Goal: Feedback & Contribution: Contribute content

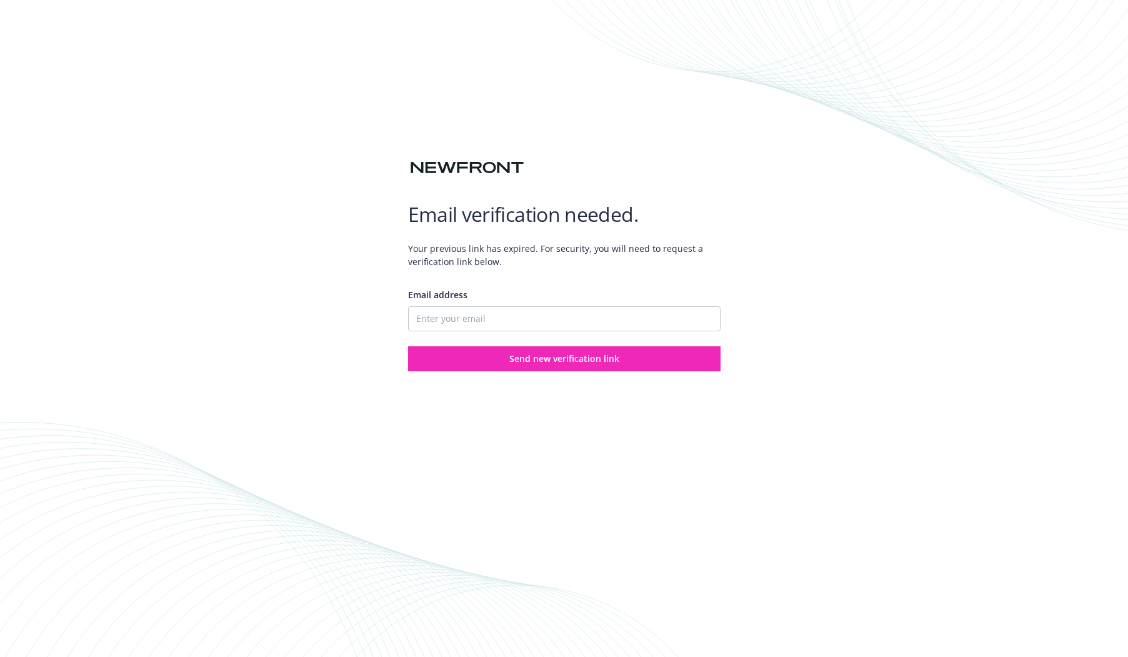
type input "[EMAIL_ADDRESS][PERSON_NAME][DOMAIN_NAME]"
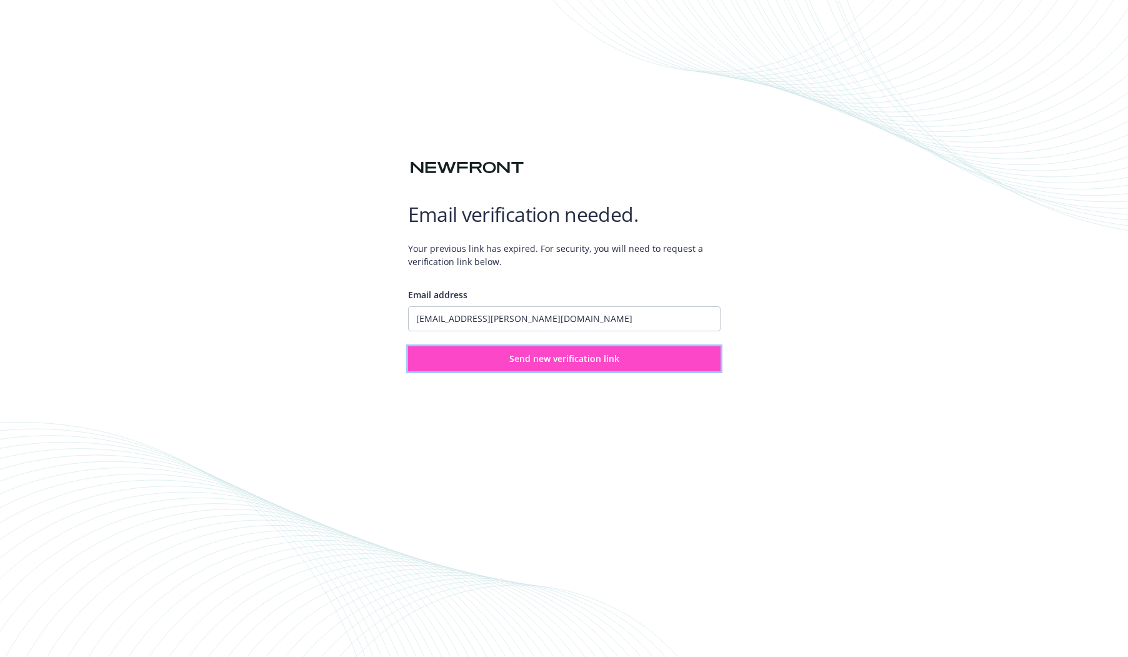
click at [540, 358] on span "Send new verification link" at bounding box center [564, 358] width 110 height 12
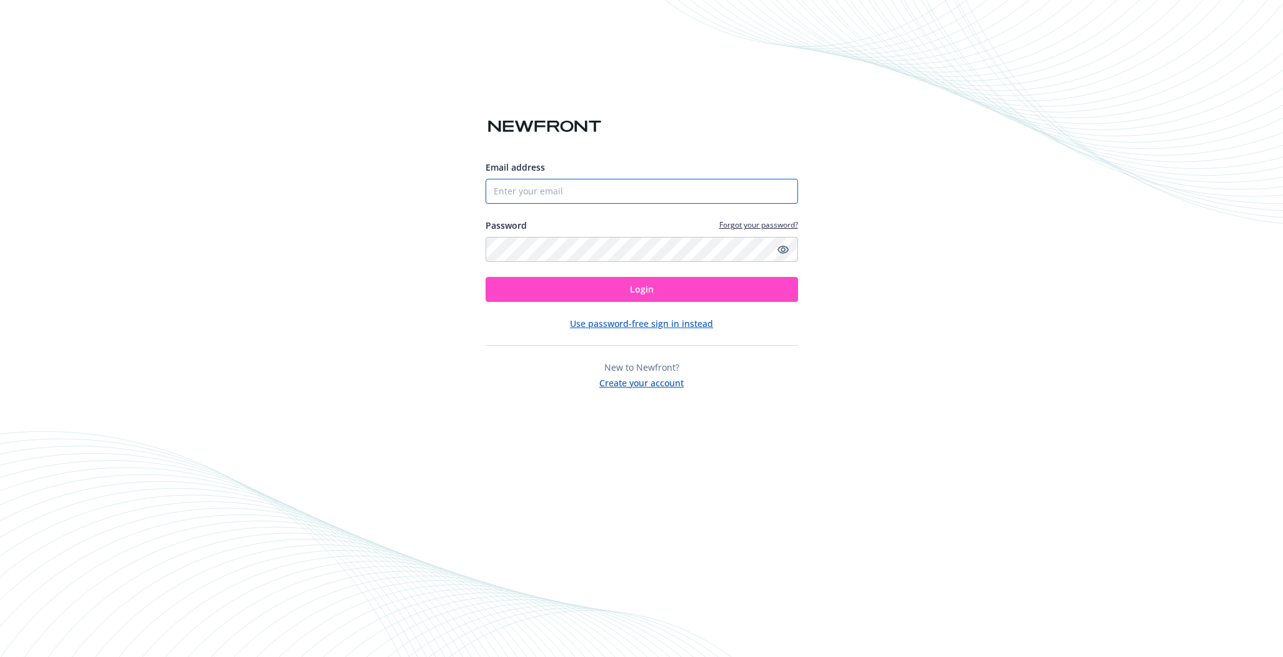
type input "[EMAIL_ADDRESS][PERSON_NAME][DOMAIN_NAME]"
click at [652, 290] on span "Login" at bounding box center [642, 289] width 24 height 12
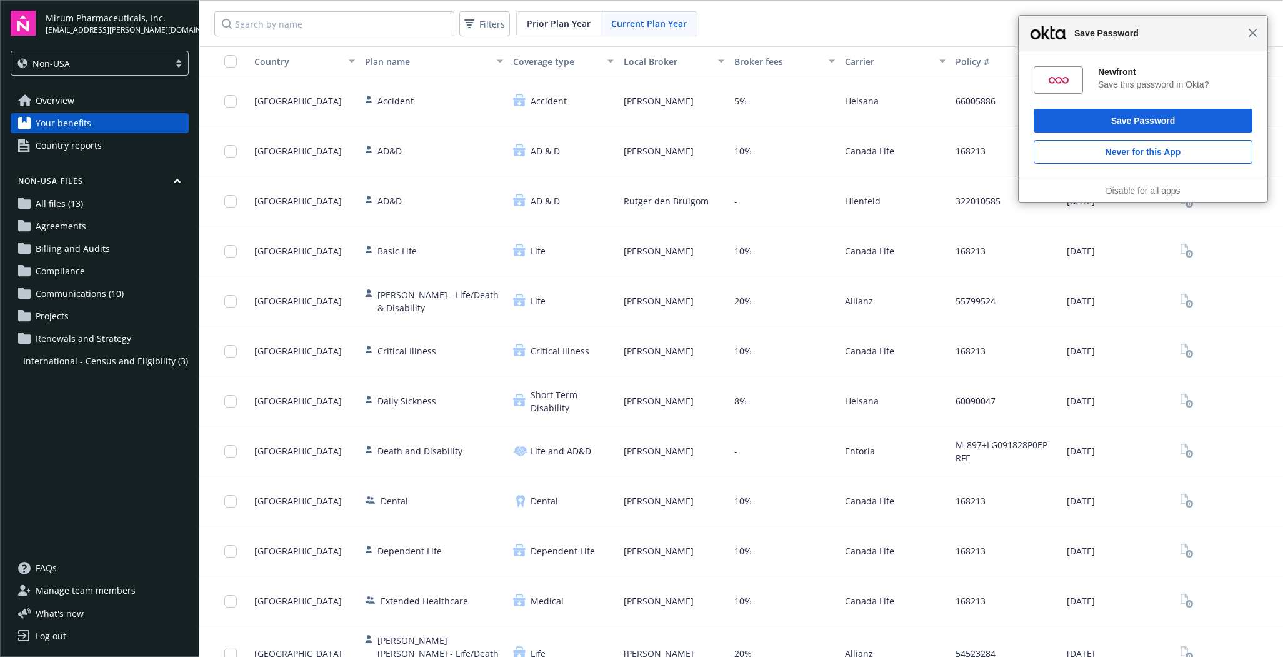
click at [1254, 34] on span "Close" at bounding box center [1252, 32] width 9 height 9
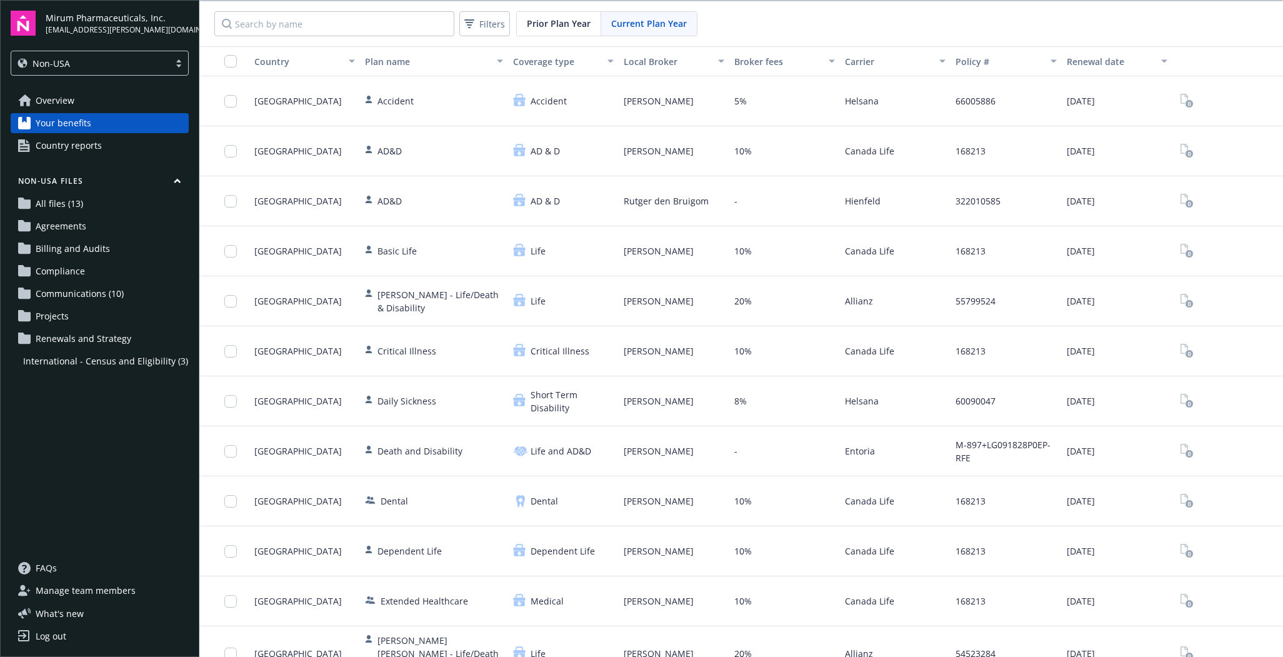
click at [59, 94] on span "Overview" at bounding box center [55, 101] width 39 height 20
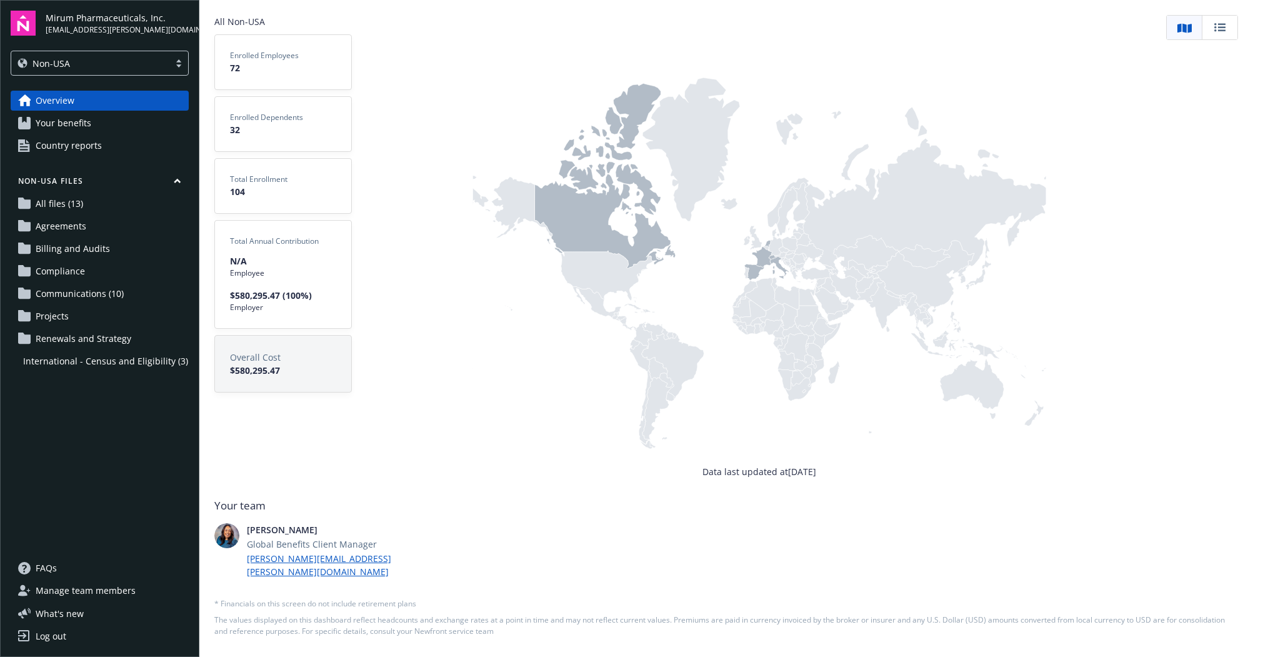
click at [61, 196] on span "All files (13)" at bounding box center [59, 204] width 47 height 20
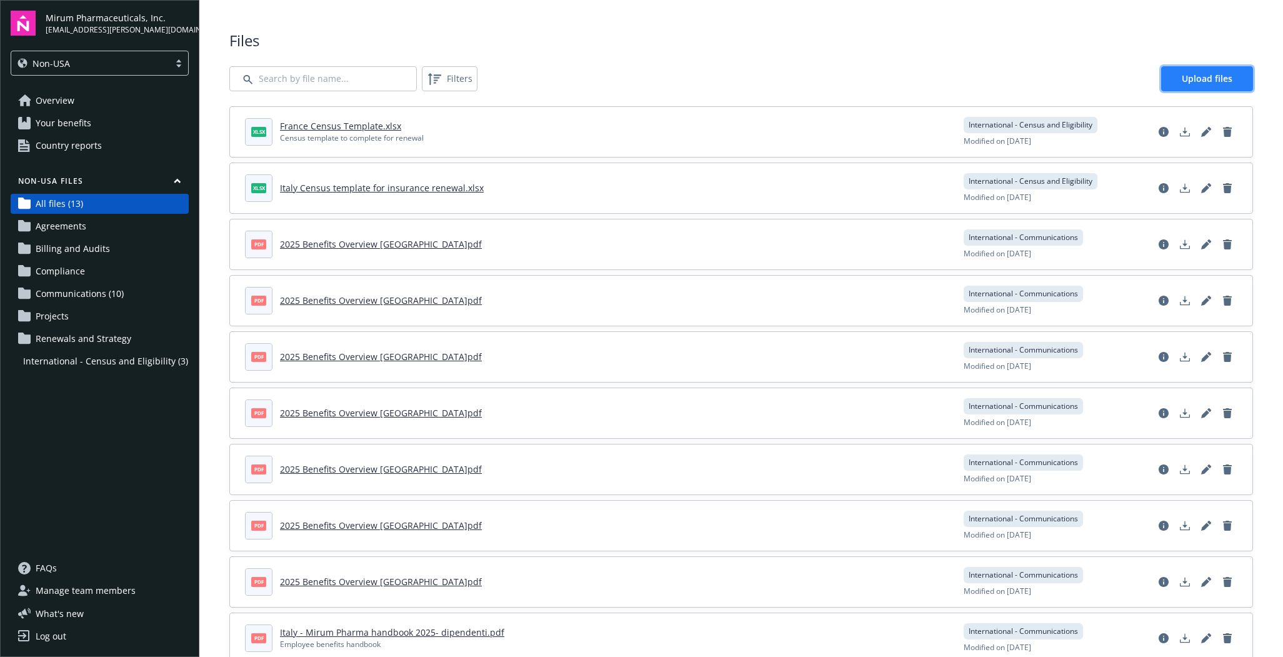
click at [1185, 79] on span "Upload files" at bounding box center [1206, 78] width 51 height 12
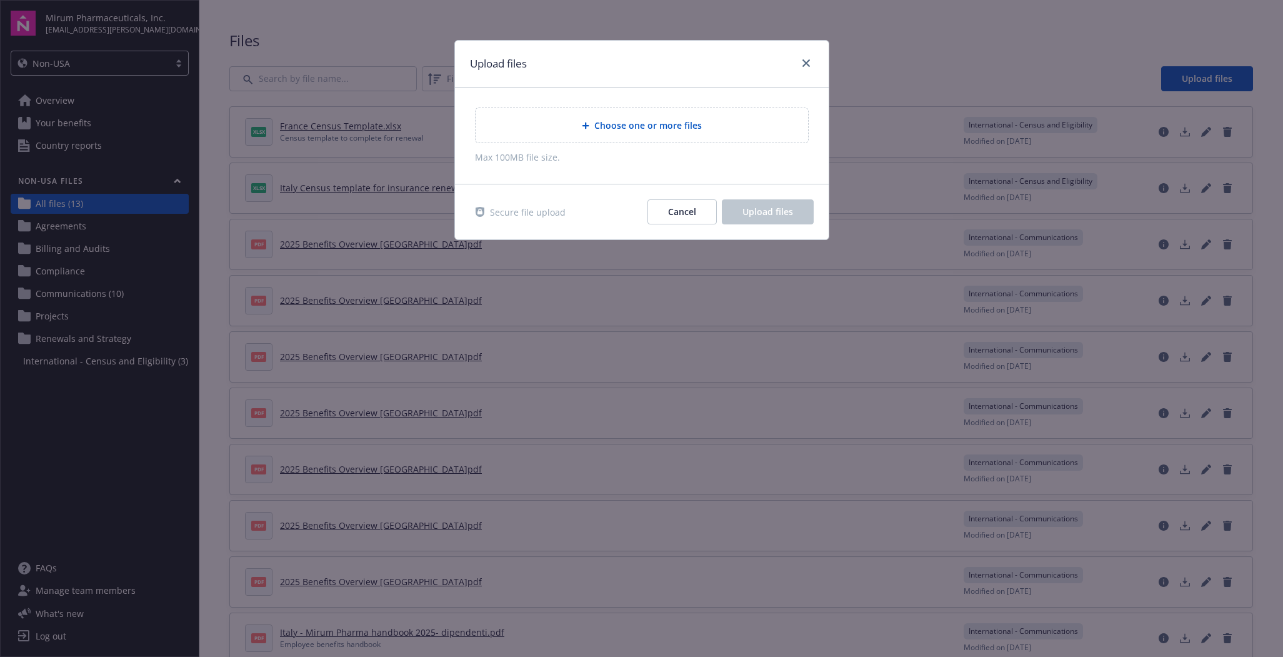
click at [679, 121] on span "Choose one or more files" at bounding box center [647, 125] width 107 height 13
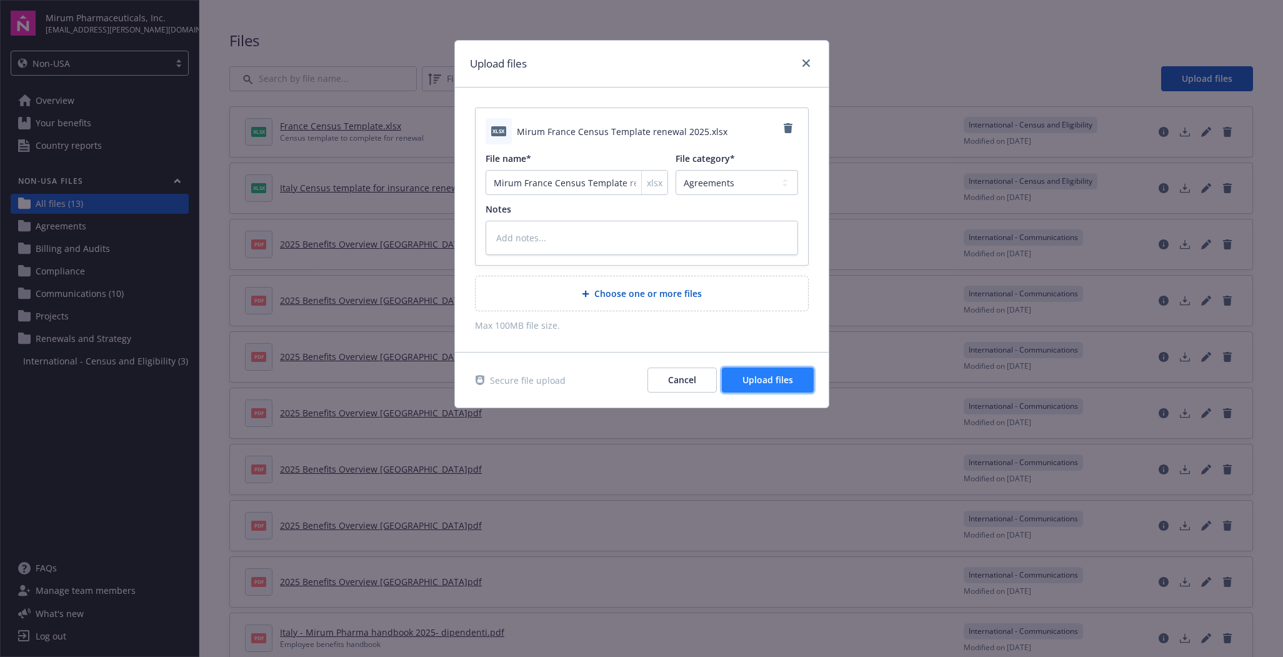
click at [770, 381] on span "Upload files" at bounding box center [767, 380] width 51 height 12
type textarea "x"
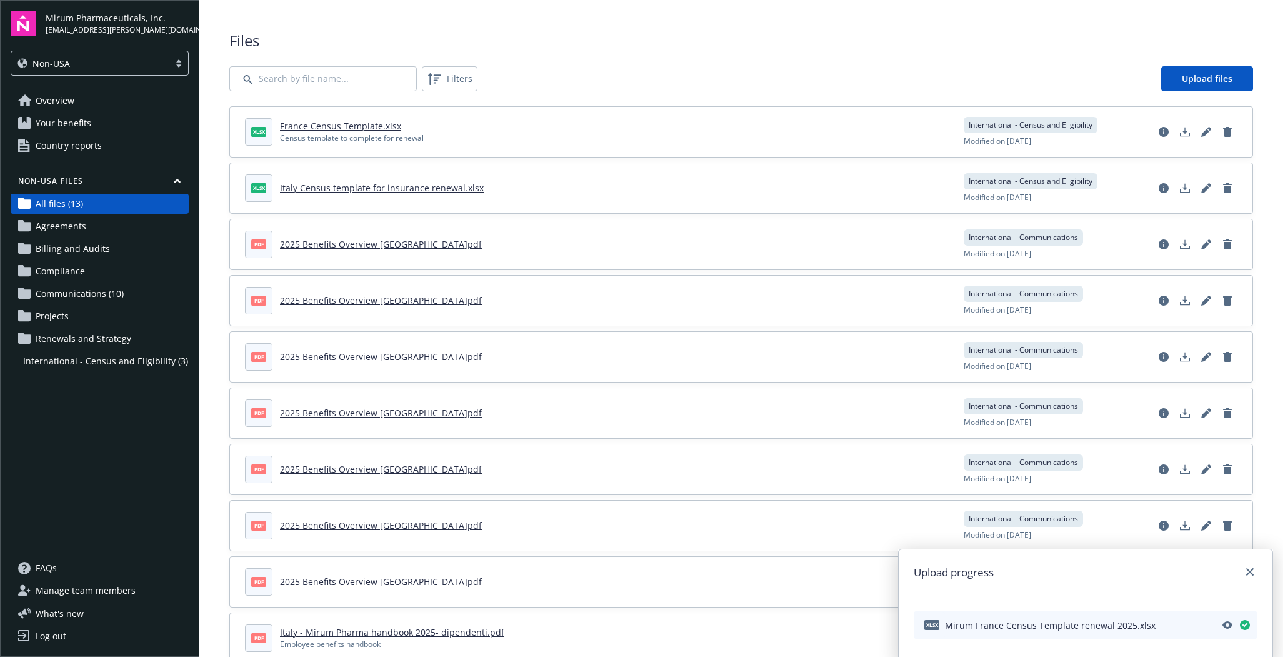
click at [74, 204] on span "All files (13)" at bounding box center [59, 204] width 47 height 20
click at [1114, 620] on span "Mirum France Census Template renewal 2025.xlsx" at bounding box center [1050, 624] width 211 height 13
click at [1229, 627] on icon "Preview" at bounding box center [1227, 624] width 10 height 7
click at [82, 109] on link "Overview" at bounding box center [100, 101] width 178 height 20
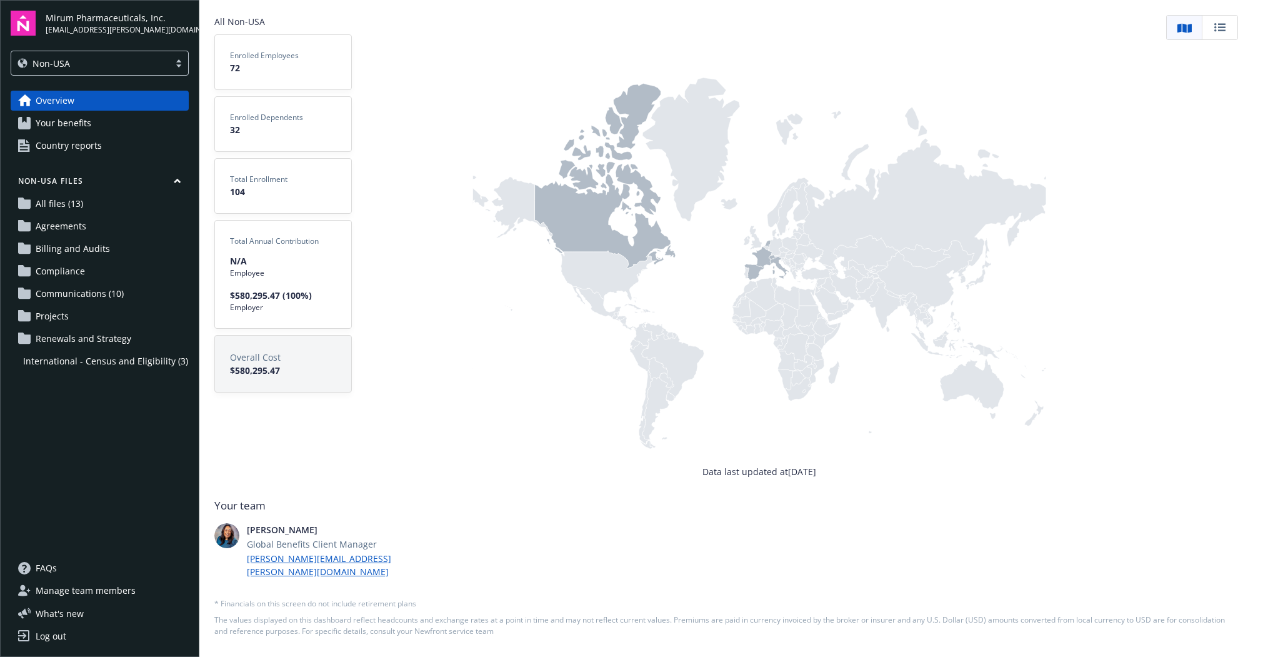
click at [68, 203] on span "All files (13)" at bounding box center [59, 204] width 47 height 20
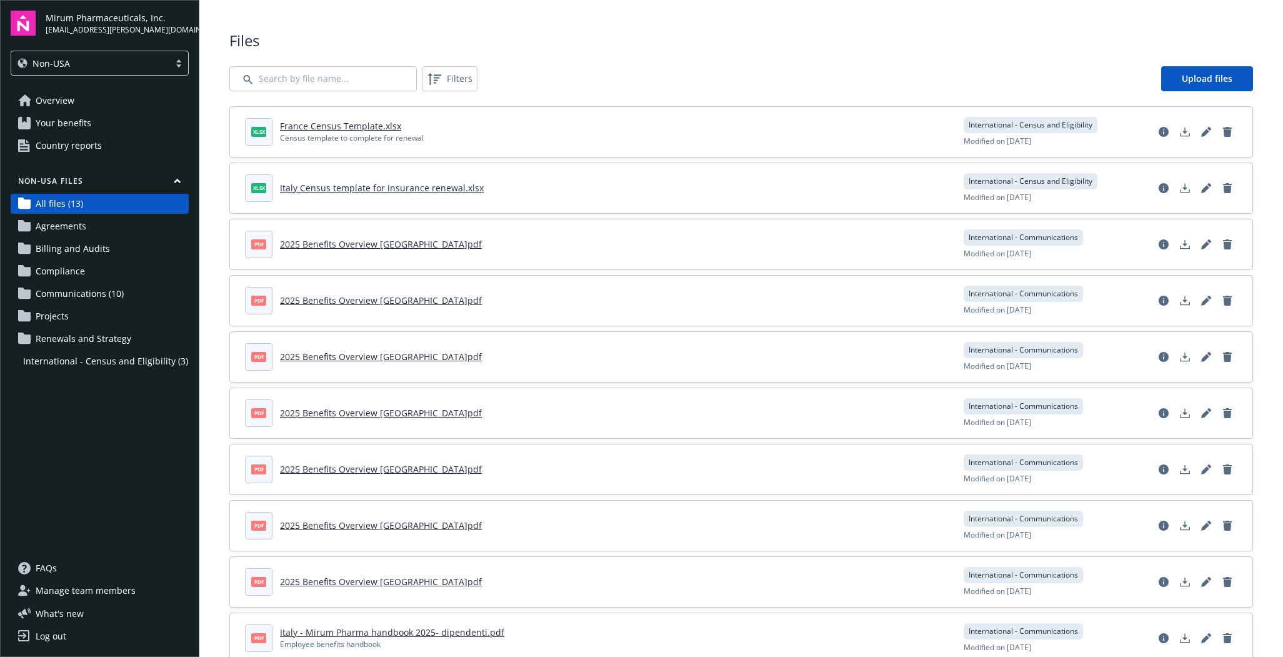
click at [70, 92] on span "Overview" at bounding box center [55, 101] width 39 height 20
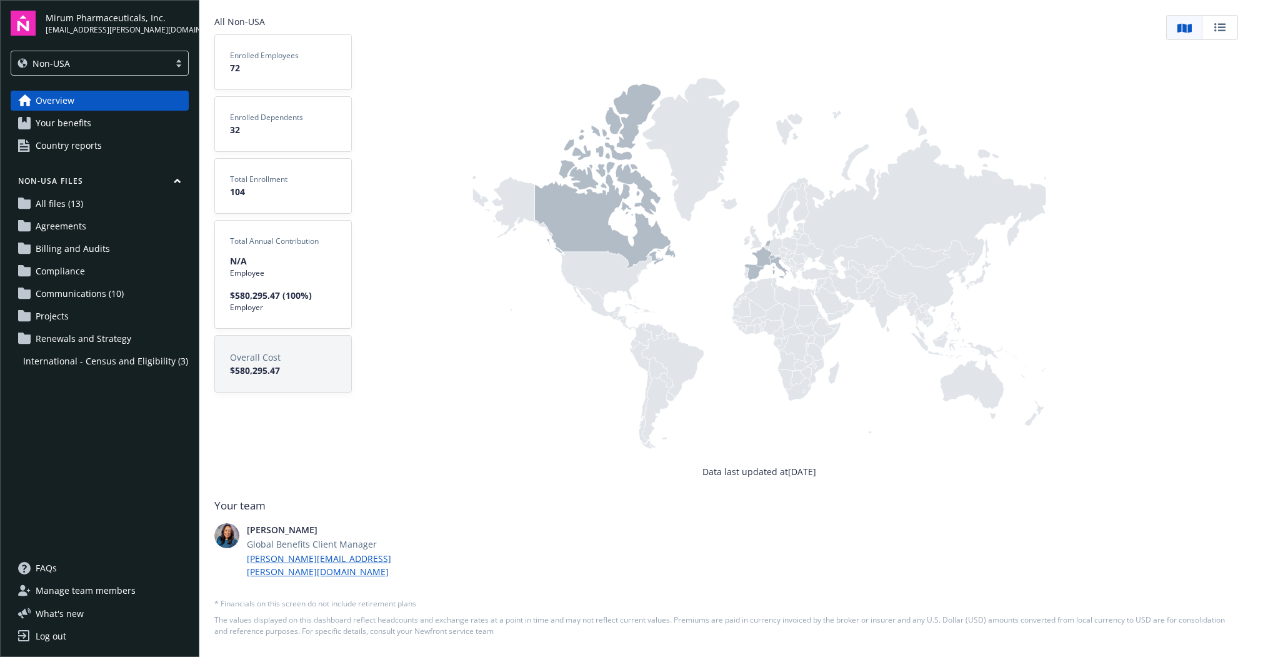
click at [58, 122] on span "Your benefits" at bounding box center [64, 123] width 56 height 20
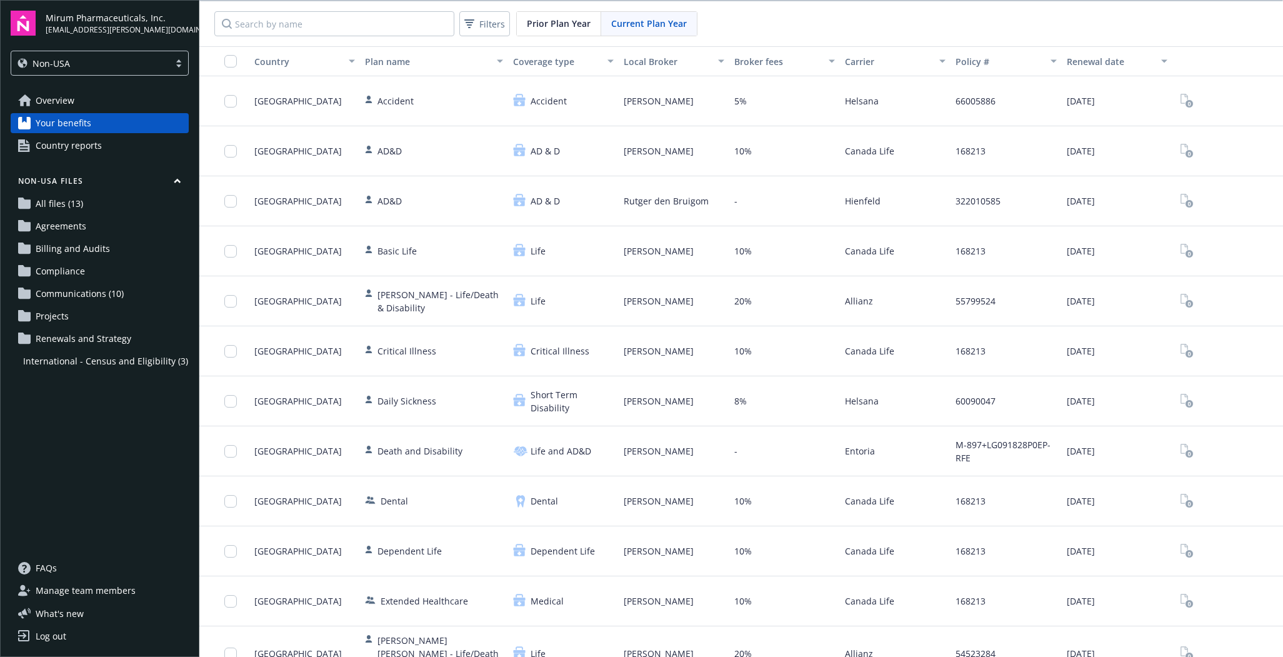
click at [51, 146] on span "Country reports" at bounding box center [69, 146] width 66 height 20
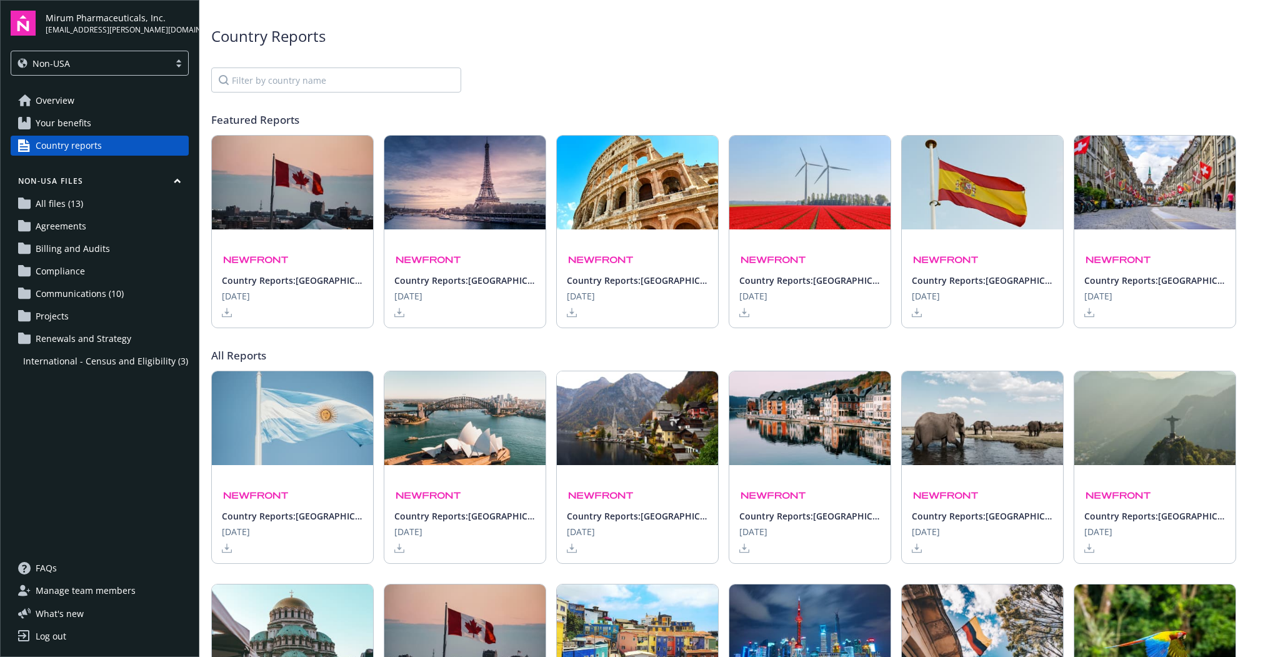
click at [82, 288] on span "Communications (10)" at bounding box center [80, 294] width 88 height 20
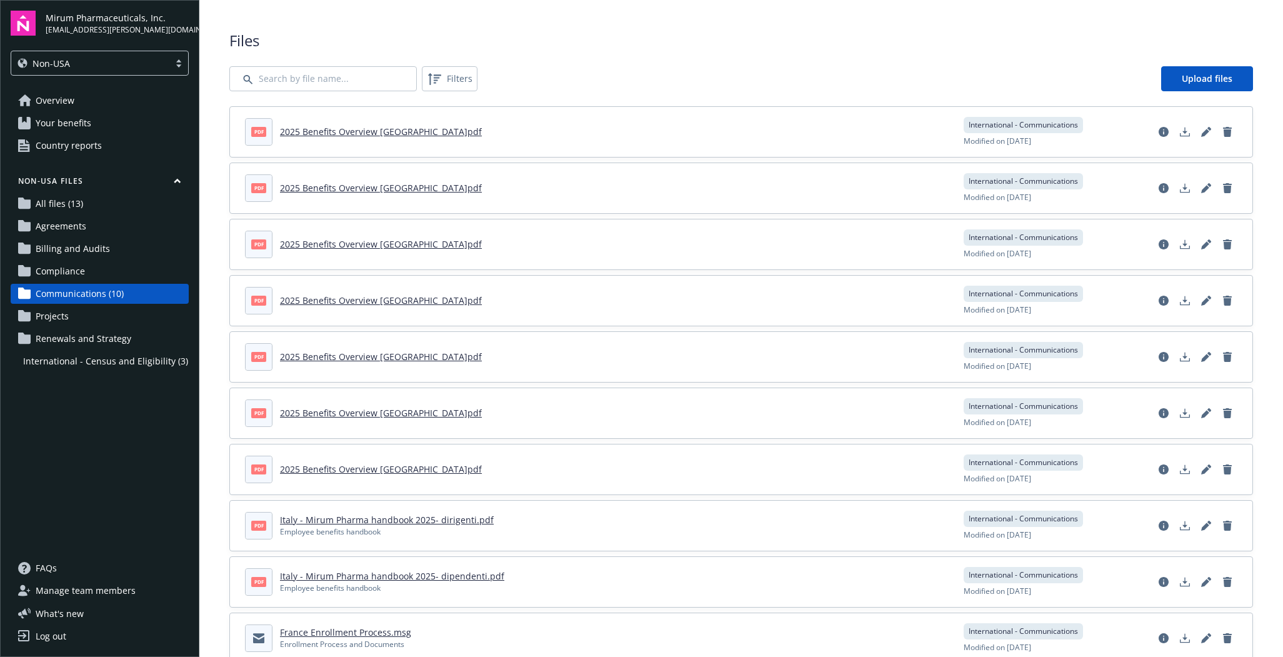
click at [71, 207] on span "All files (13)" at bounding box center [59, 204] width 47 height 20
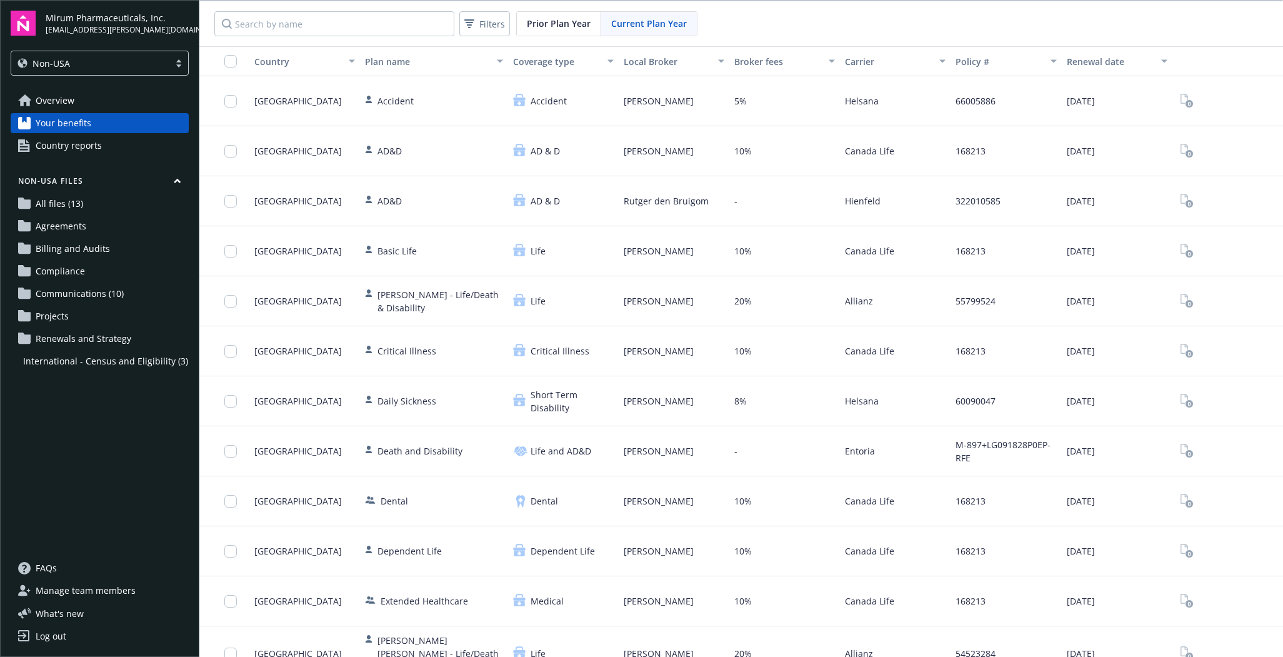
click at [65, 204] on span "All files (13)" at bounding box center [59, 204] width 47 height 20
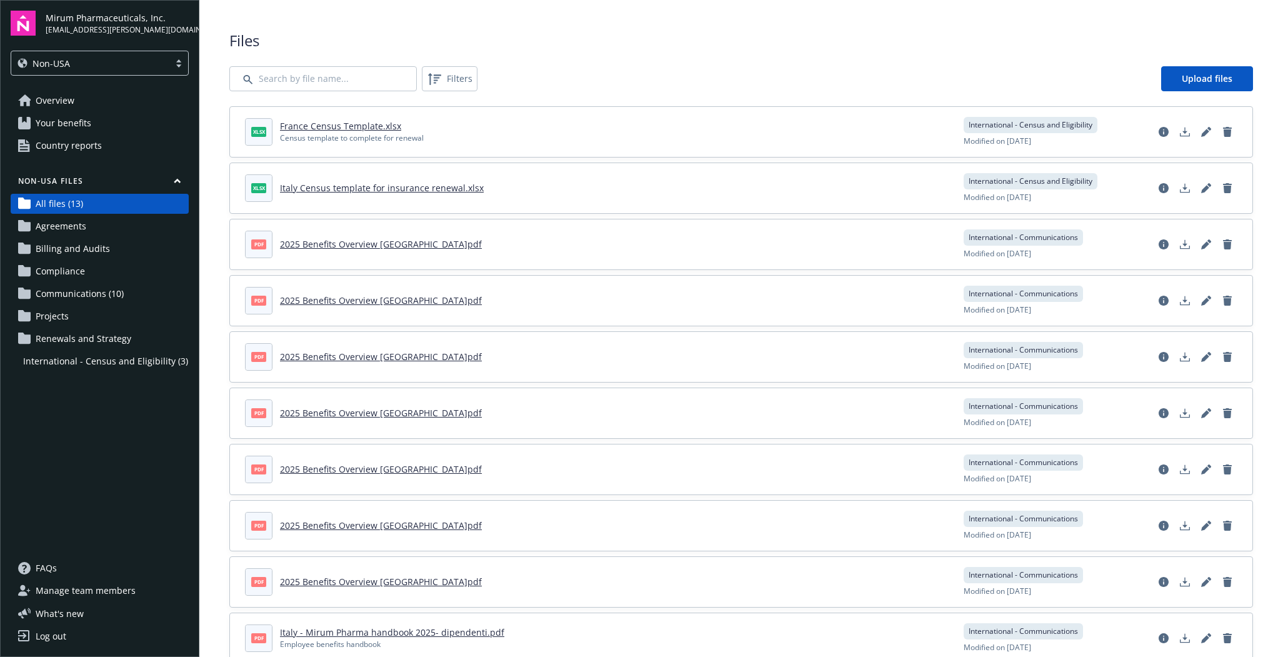
scroll to position [206, 0]
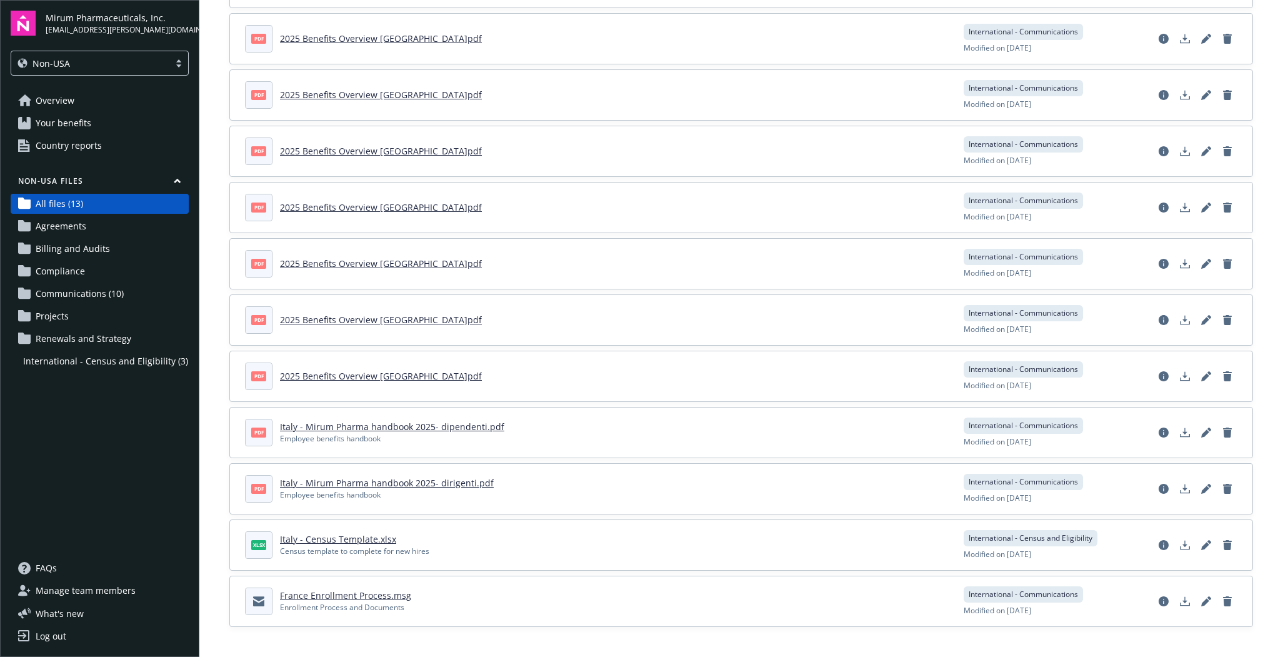
click at [383, 594] on link "France Enrollment Process.msg" at bounding box center [345, 595] width 131 height 12
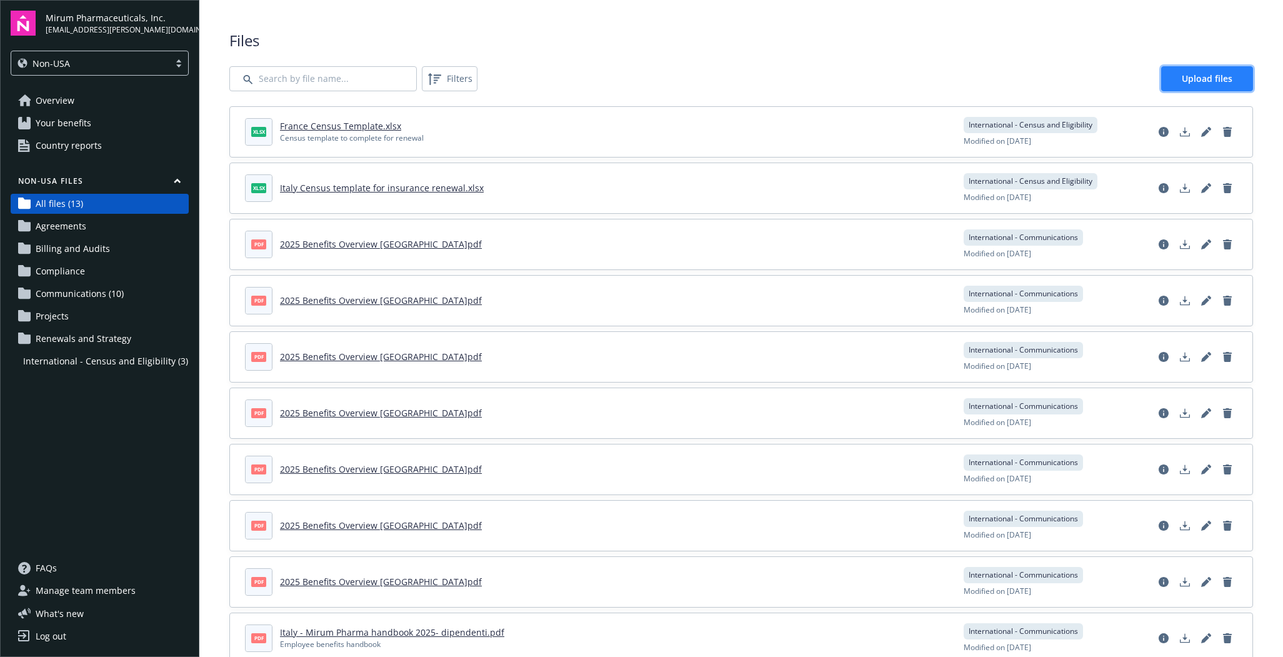
click at [1186, 79] on span "Upload files" at bounding box center [1206, 78] width 51 height 12
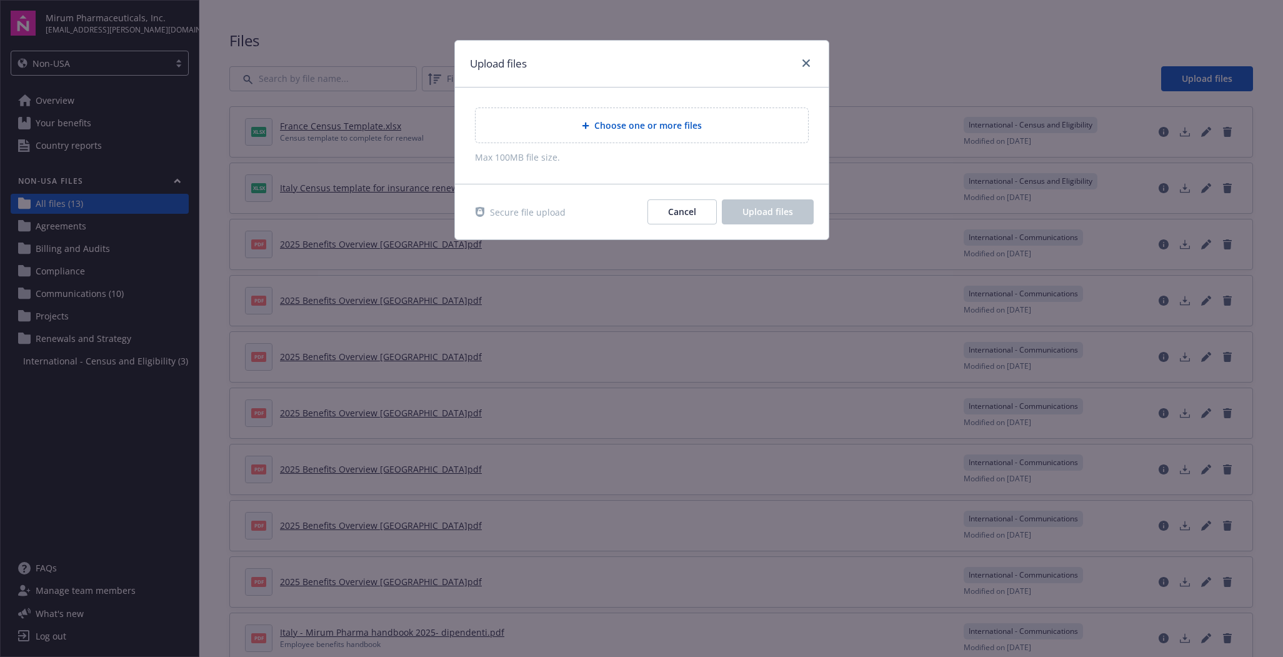
click at [669, 120] on span "Choose one or more files" at bounding box center [647, 125] width 107 height 13
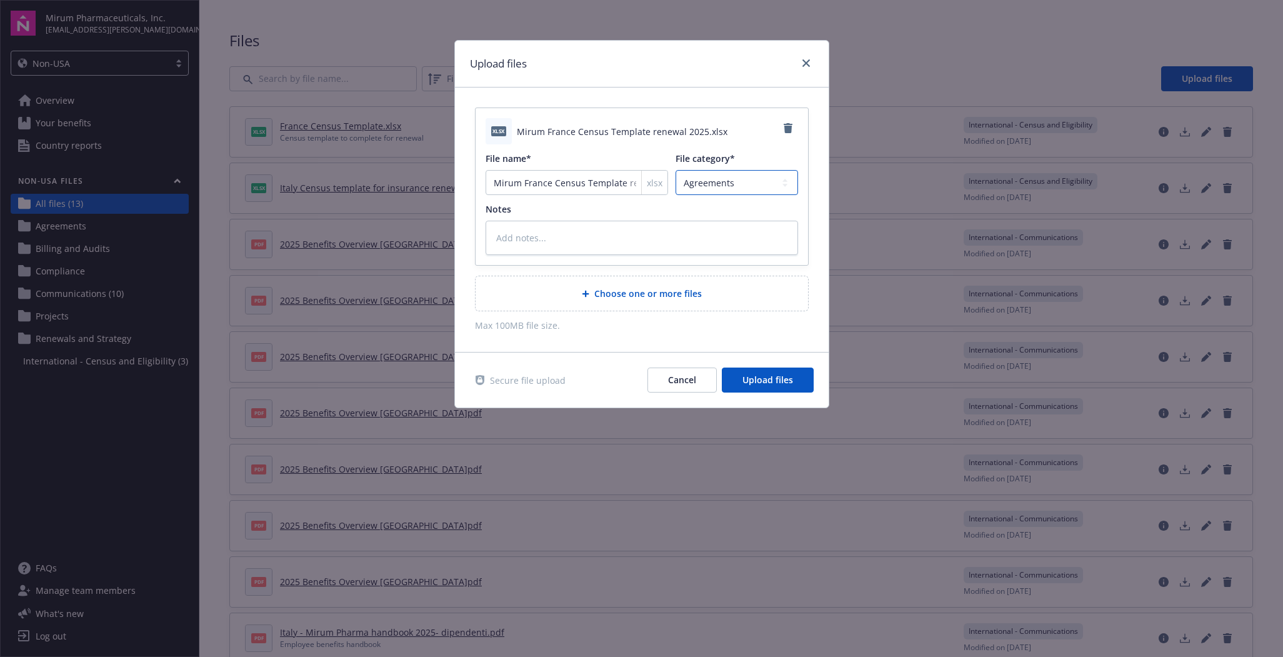
click at [757, 181] on select "Agreements Billing and Audits International - Census and Eligibility Communicat…" at bounding box center [736, 182] width 122 height 25
select select "International - Renewals and Strategy"
click at [675, 170] on select "Agreements Billing and Audits International - Census and Eligibility Communicat…" at bounding box center [736, 182] width 122 height 25
click at [652, 283] on div "Choose one or more files" at bounding box center [641, 293] width 332 height 34
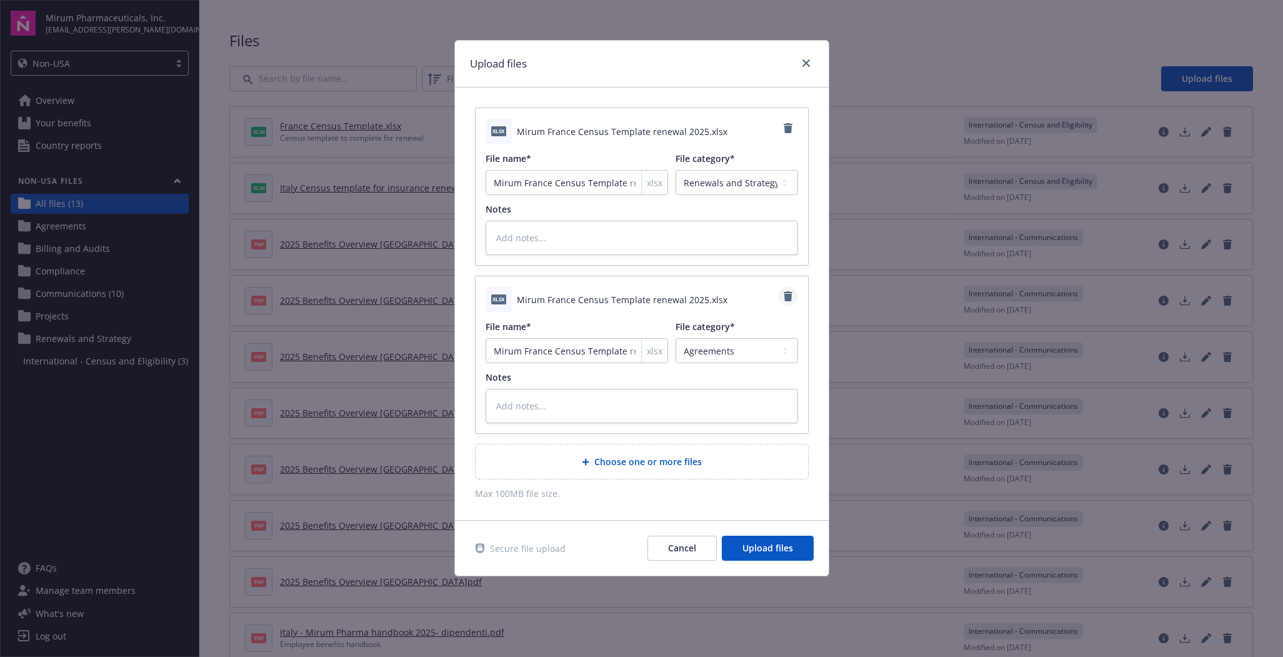
click at [790, 295] on icon "Remove" at bounding box center [787, 296] width 9 height 10
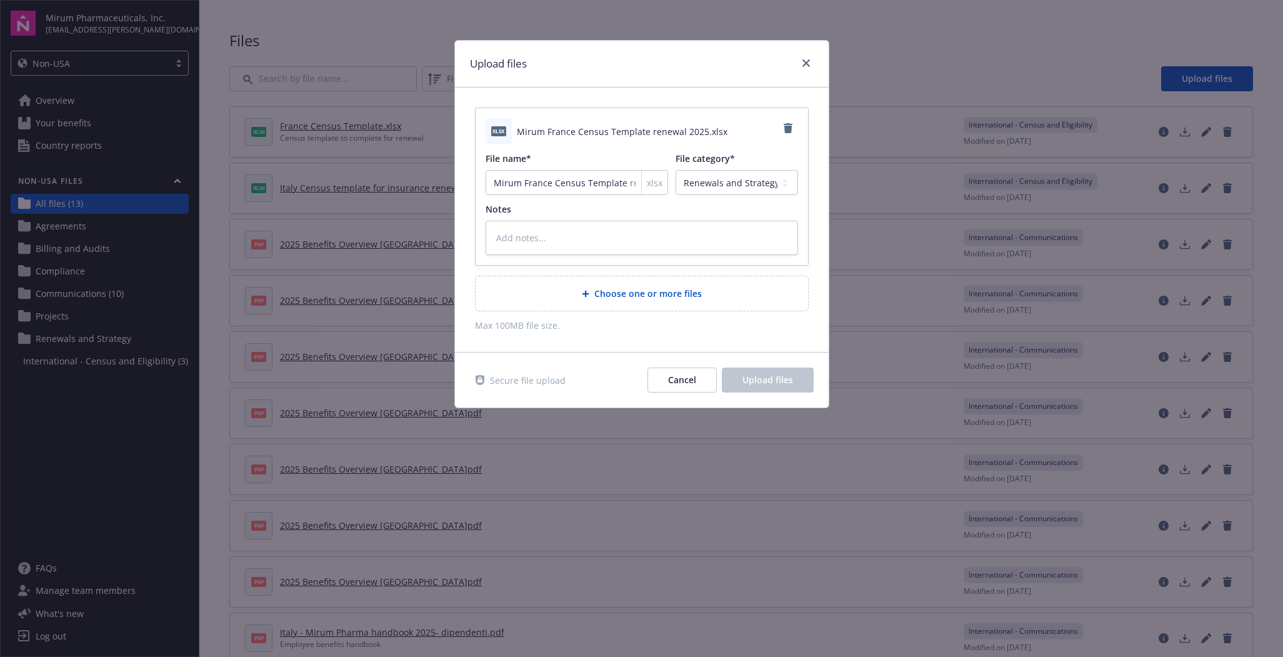
click at [597, 219] on div "Notes" at bounding box center [641, 228] width 312 height 52
click at [571, 235] on textarea at bounding box center [641, 238] width 312 height 34
type textarea "x"
type textarea "R"
type textarea "x"
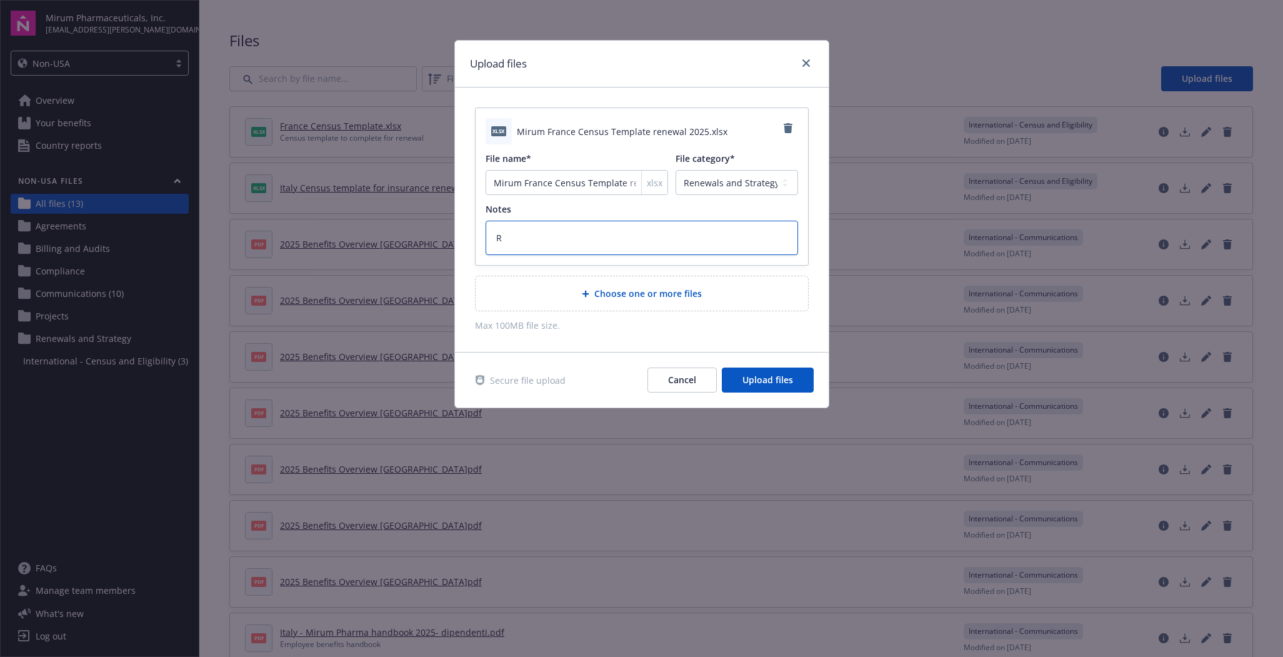
type textarea "RE"
type textarea "x"
type textarea "REv"
type textarea "x"
type textarea "RE"
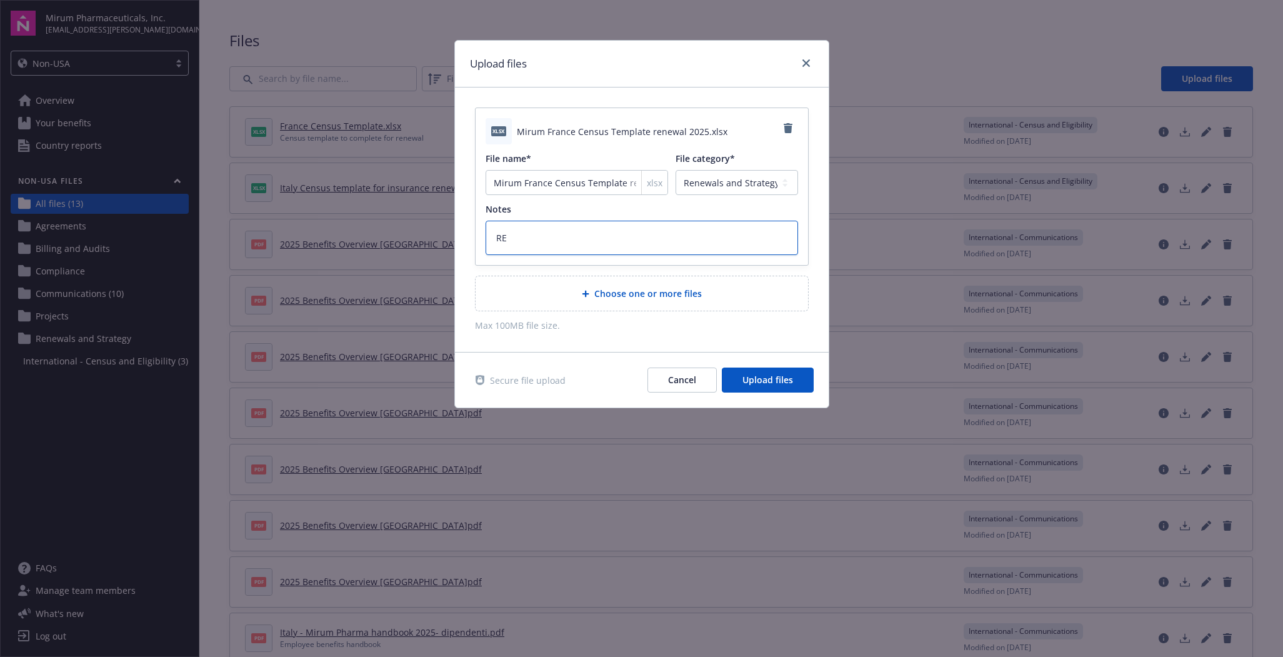
type textarea "x"
type textarea "Re"
type textarea "x"
type textarea "Rev"
type textarea "x"
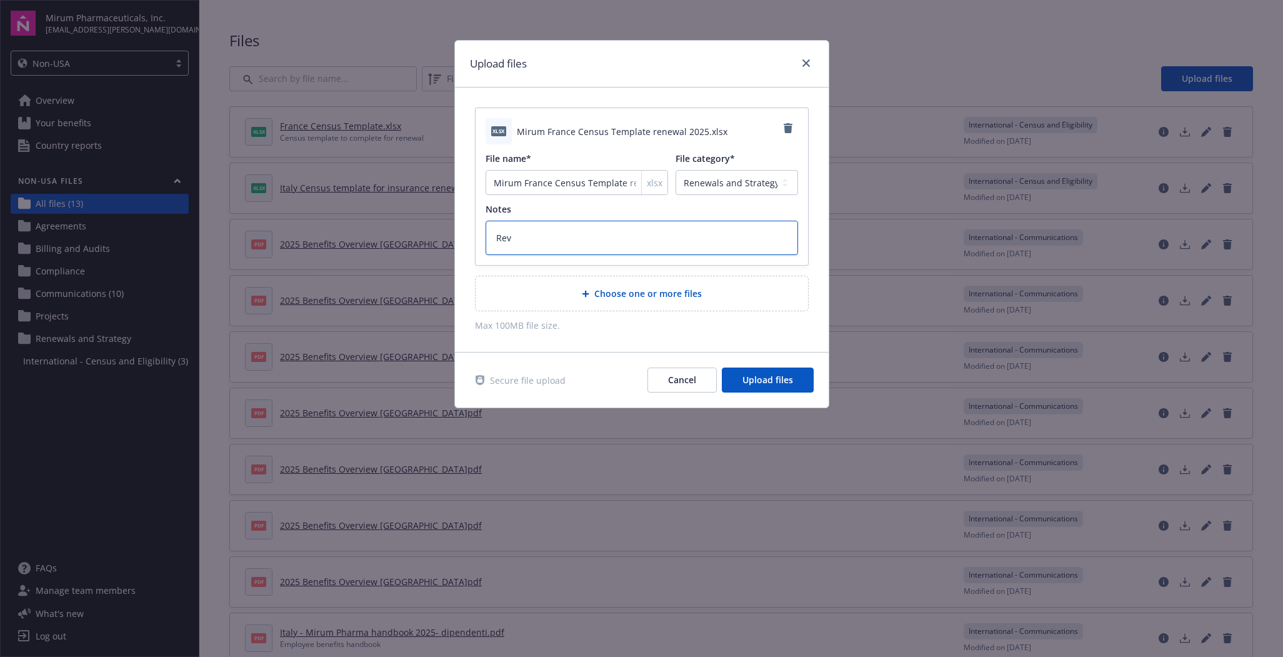
type textarea "Re"
type textarea "x"
type textarea "Ren"
type textarea "x"
type textarea "Rene"
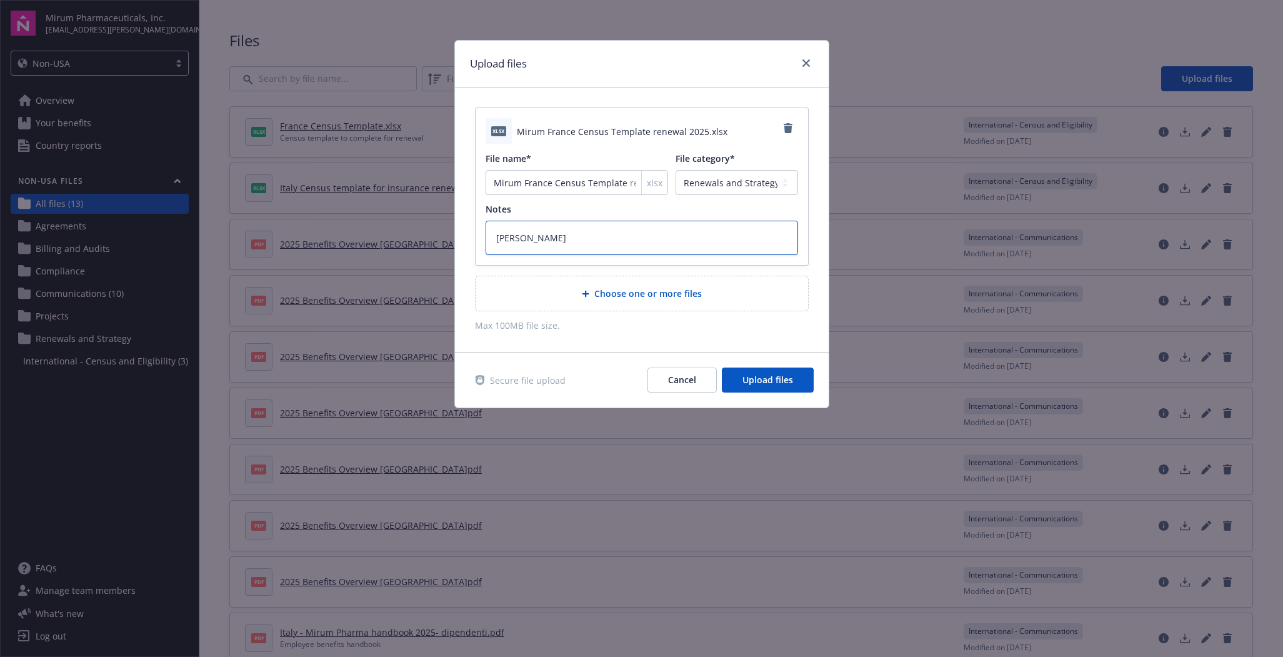
type textarea "x"
type textarea "Renew"
type textarea "x"
type textarea "Renewu"
type textarea "x"
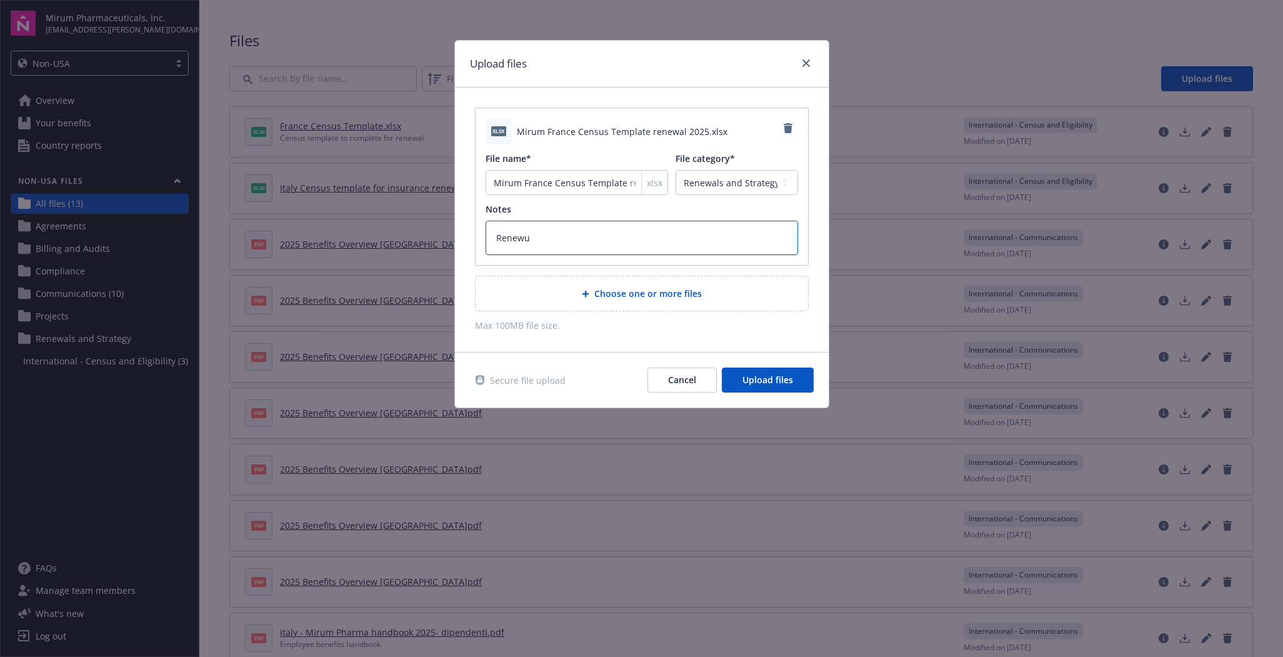
type textarea "Renew"
type textarea "x"
type textarea "Renewa"
type textarea "x"
type textarea "Renewal"
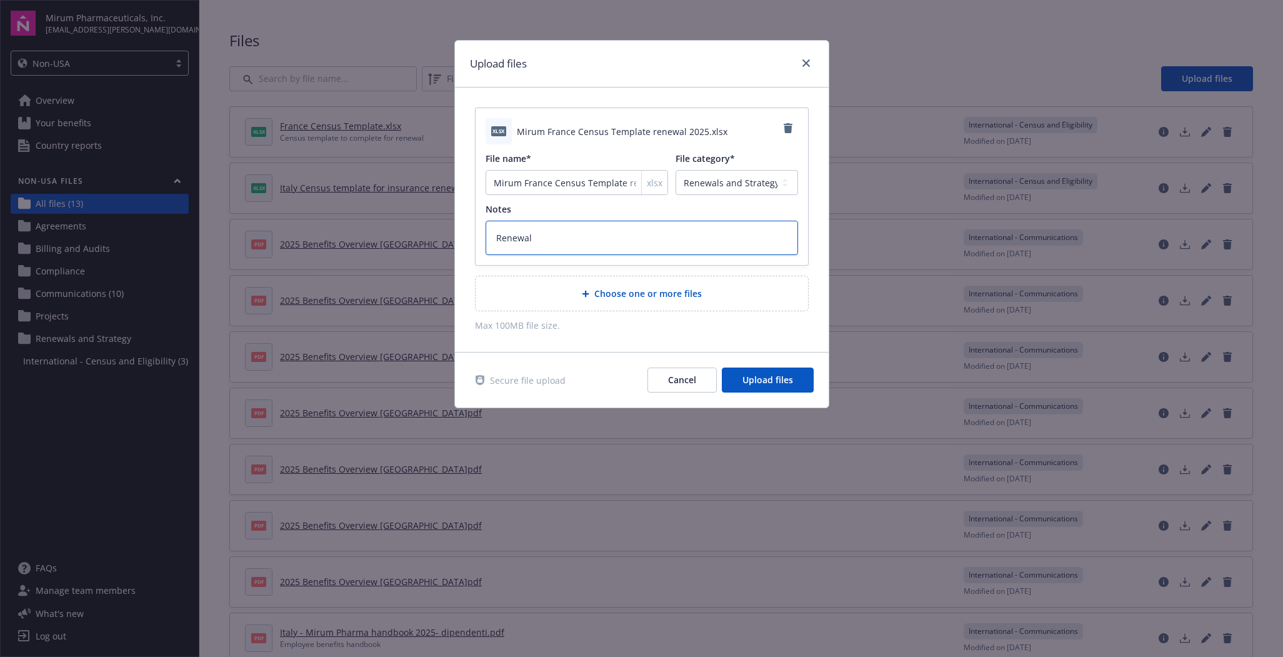
type textarea "x"
type textarea "Renewal f"
type textarea "x"
type textarea "Renewal fi"
type textarea "x"
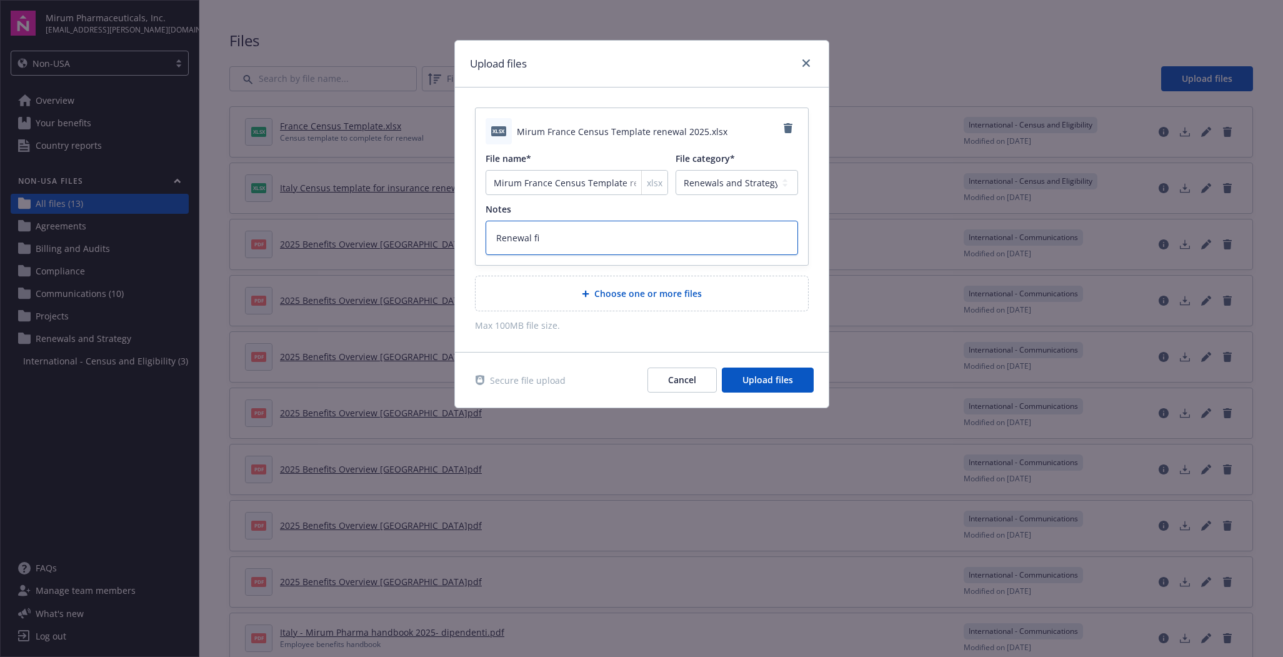
type textarea "Renewal fil"
type textarea "x"
type textarea "Renewal file"
click at [766, 385] on span "Upload files" at bounding box center [767, 380] width 51 height 12
type textarea "x"
